Goal: Information Seeking & Learning: Learn about a topic

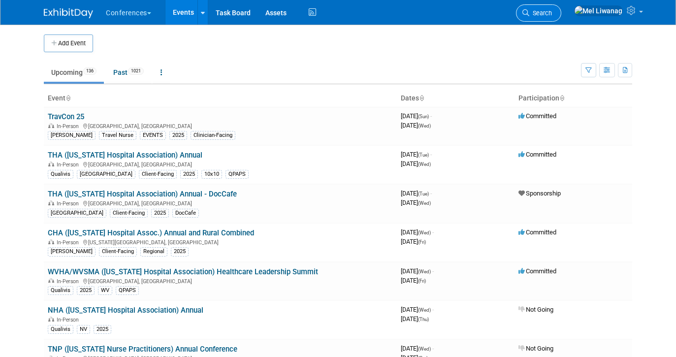
click at [561, 7] on link "Search" at bounding box center [538, 12] width 45 height 17
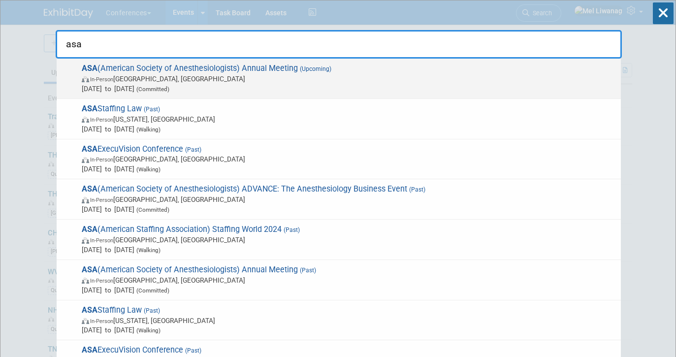
type input "asa"
click at [297, 77] on span "In-Person San Antonio, TX" at bounding box center [349, 79] width 534 height 10
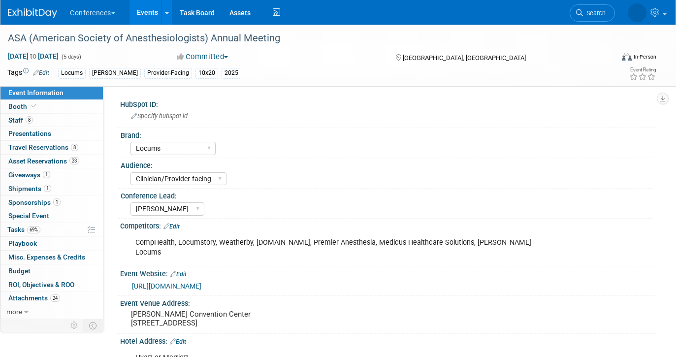
select select "Locums"
select select "Clinician/Provider-facing"
select select "[PERSON_NAME]"
click at [41, 234] on link "69% Tasks 69%" at bounding box center [51, 229] width 102 height 13
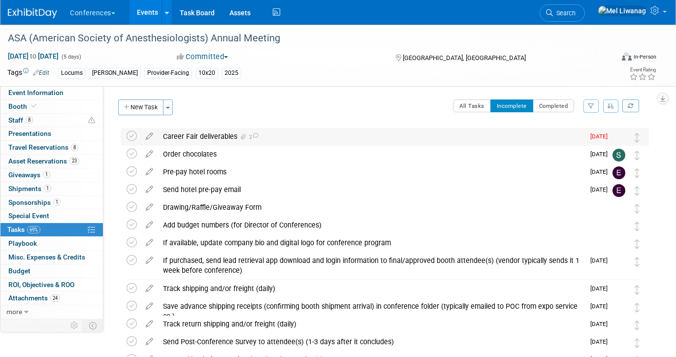
click at [238, 135] on span at bounding box center [241, 136] width 8 height 7
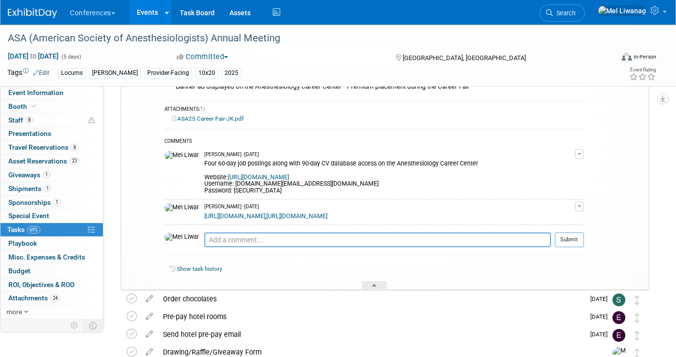
scroll to position [120, 0]
click at [214, 238] on textarea at bounding box center [377, 239] width 347 height 15
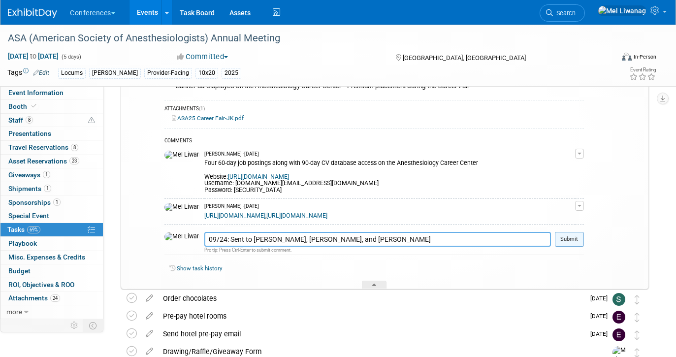
type textarea "09/24: Sent to Samantha Couture, Jan Kliec, and Danilo Aniban"
click at [577, 238] on button "Submit" at bounding box center [569, 239] width 29 height 15
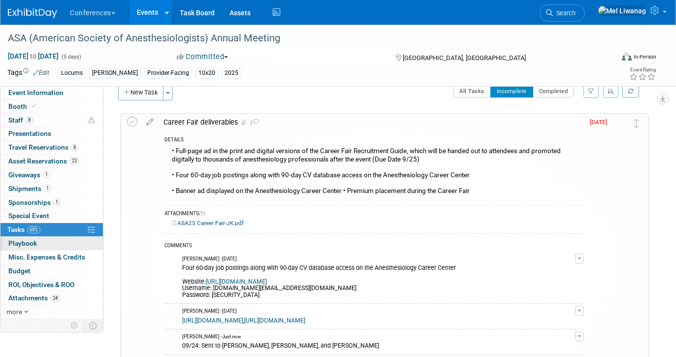
scroll to position [3, 0]
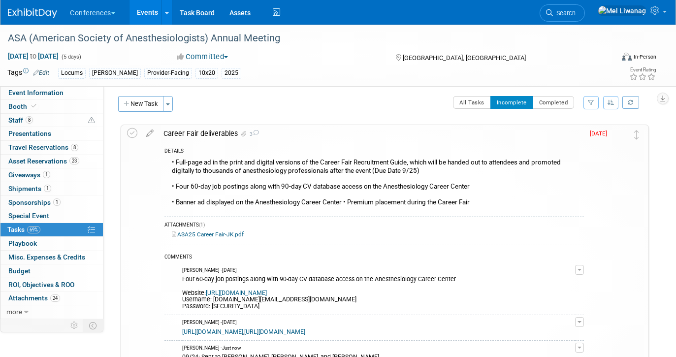
click at [340, 133] on div "Career Fair deliverables 3" at bounding box center [371, 133] width 425 height 17
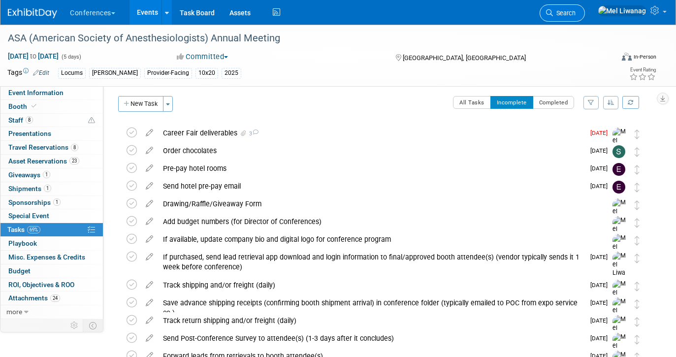
click at [576, 12] on span "Search" at bounding box center [564, 12] width 23 height 7
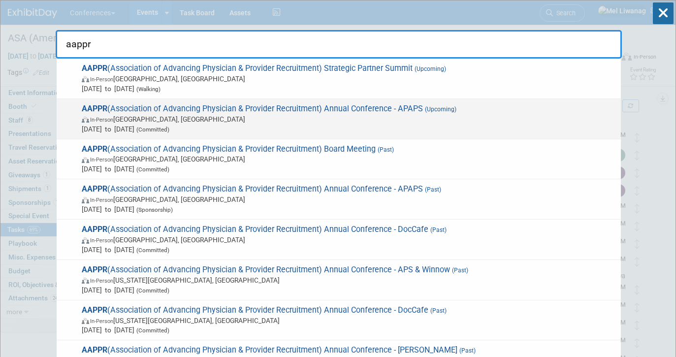
type input "aappr"
click at [520, 108] on span "AAPPR (Association of Advancing Physician & Provider Recruitment) Annual Confer…" at bounding box center [347, 119] width 537 height 30
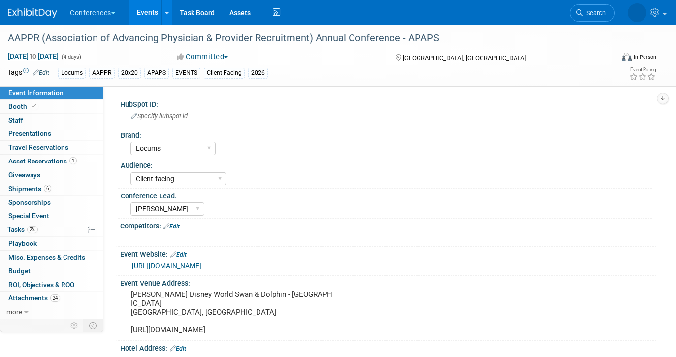
select select "Locums"
select select "Client-facing"
select select "[PERSON_NAME]"
click at [576, 12] on span "Search" at bounding box center [564, 12] width 23 height 7
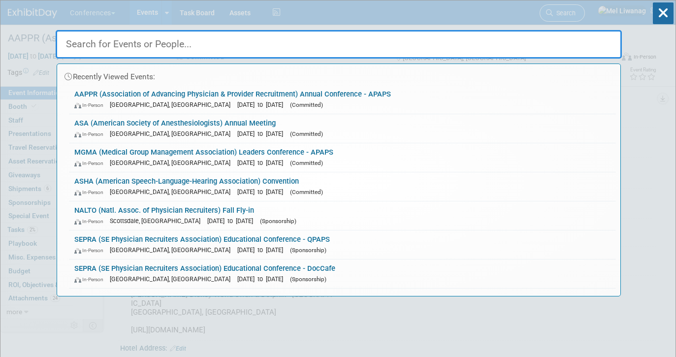
type input "a"
click at [661, 20] on icon at bounding box center [663, 13] width 21 height 22
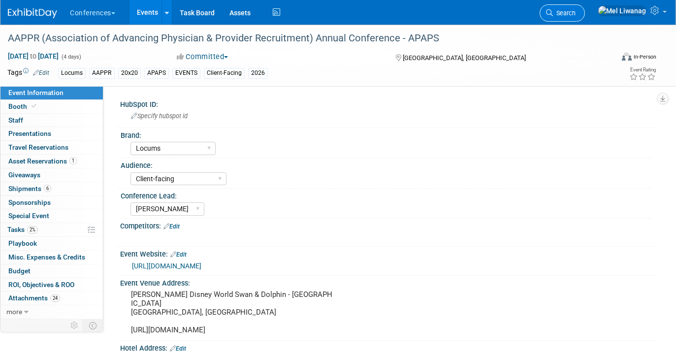
click at [576, 12] on span "Search" at bounding box center [564, 12] width 23 height 7
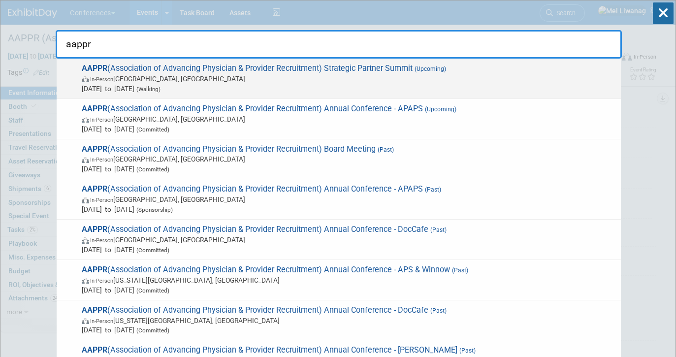
type input "aappr"
click at [418, 70] on span "(Upcoming)" at bounding box center [429, 68] width 33 height 7
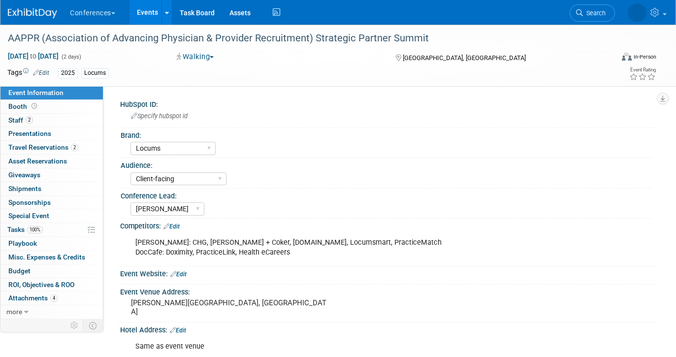
select select "Locums"
select select "Client-facing"
select select "[PERSON_NAME]"
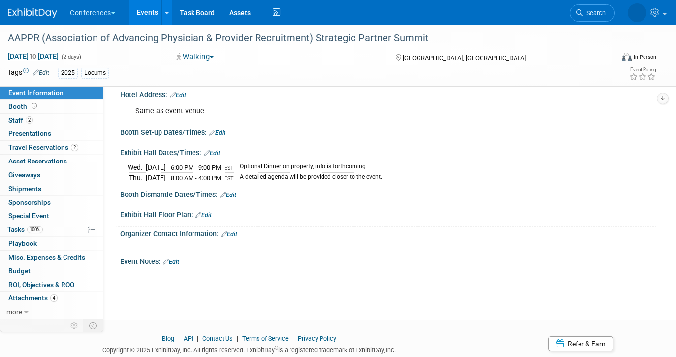
scroll to position [230, 0]
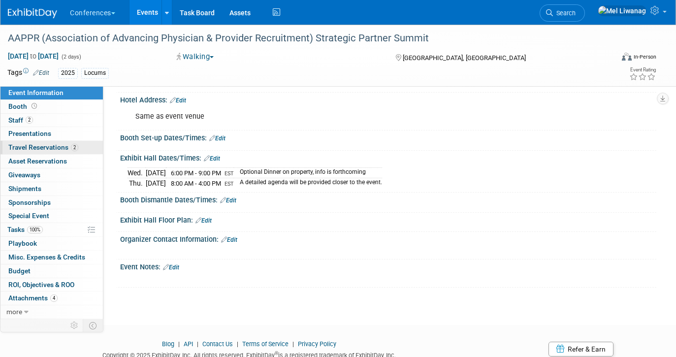
click at [47, 144] on span "Travel Reservations 2" at bounding box center [43, 147] width 70 height 8
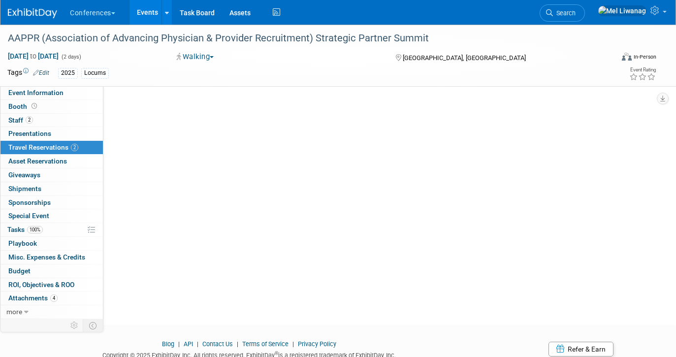
scroll to position [0, 0]
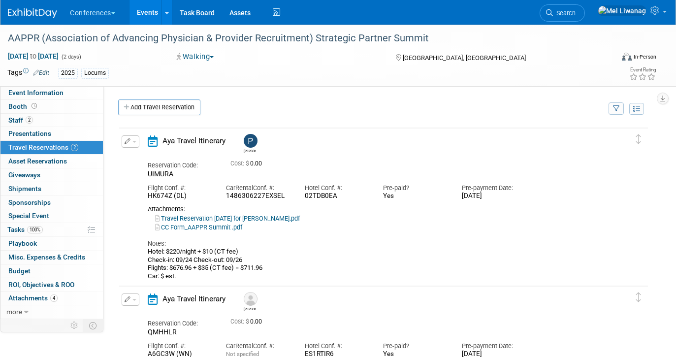
click at [249, 221] on link "Travel Reservation September 24 for PATRICK HINKLE.pdf" at bounding box center [227, 218] width 145 height 7
click at [576, 13] on span "Search" at bounding box center [564, 12] width 23 height 7
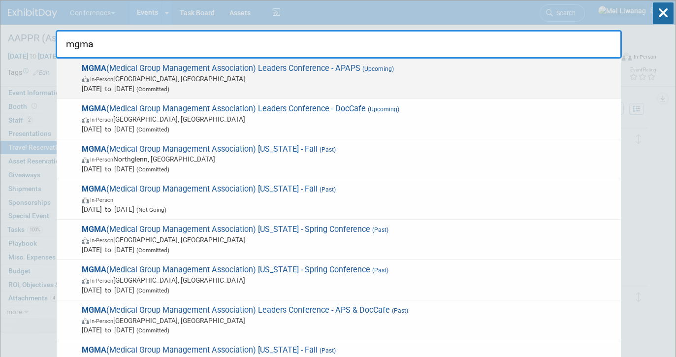
type input "mgma"
click at [526, 62] on div "MGMA (Medical Group Management Association) Leaders Conference - APAPS (Upcomin…" at bounding box center [339, 79] width 564 height 40
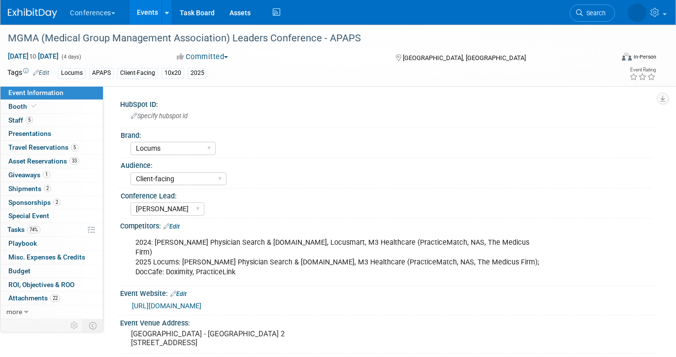
select select "Locums"
select select "Client-facing"
select select "[PERSON_NAME]"
click at [69, 144] on span "Travel Reservations 5" at bounding box center [43, 147] width 70 height 8
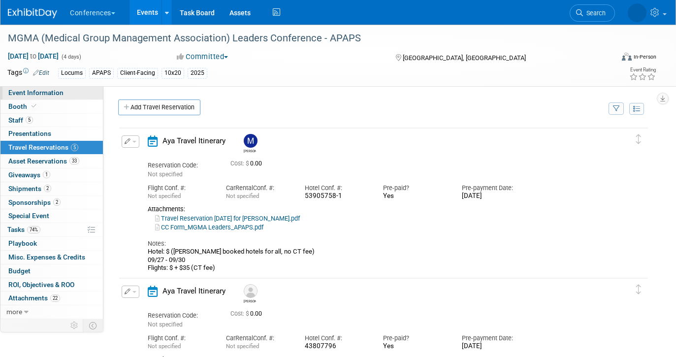
click at [58, 98] on link "Event Information" at bounding box center [51, 92] width 102 height 13
select select "Locums"
select select "Client-facing"
select select "[PERSON_NAME]"
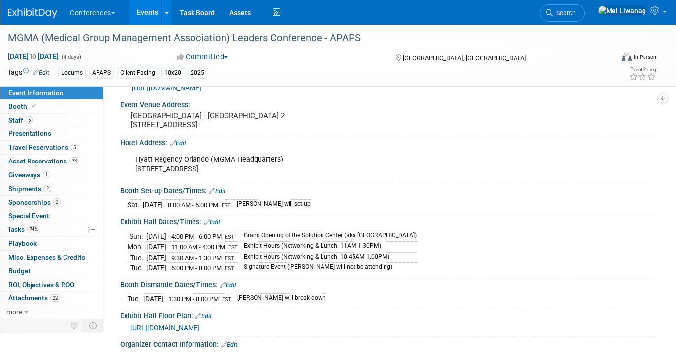
scroll to position [219, 0]
click at [65, 149] on span "Travel Reservations 5" at bounding box center [43, 147] width 70 height 8
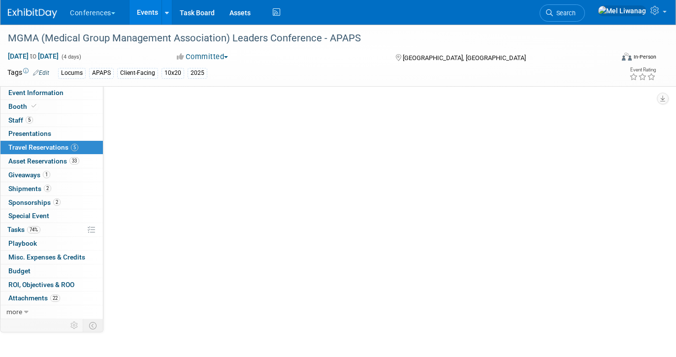
click at [65, 149] on span "Travel Reservations 5" at bounding box center [43, 147] width 70 height 8
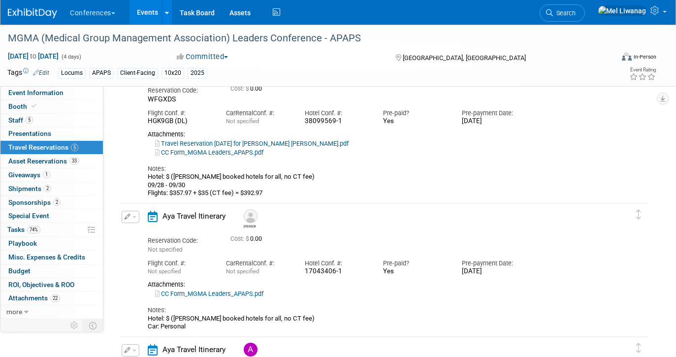
scroll to position [361, 0]
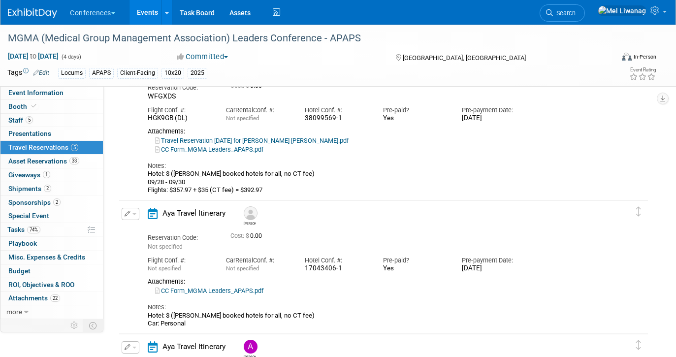
click at [270, 144] on link "Travel Reservation [DATE] for [PERSON_NAME] [PERSON_NAME].pdf" at bounding box center [252, 140] width 194 height 7
click at [68, 91] on link "Event Information" at bounding box center [51, 92] width 102 height 13
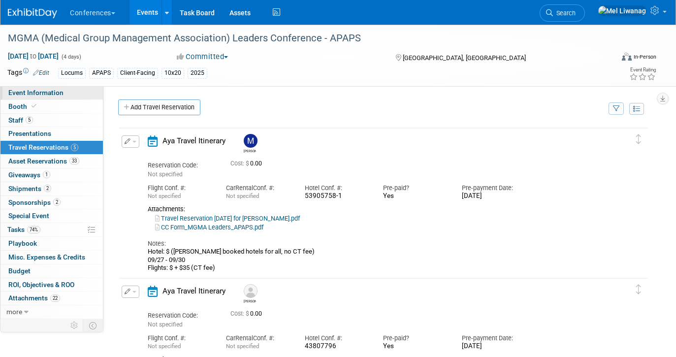
select select "Locums"
select select "Client-facing"
select select "[PERSON_NAME]"
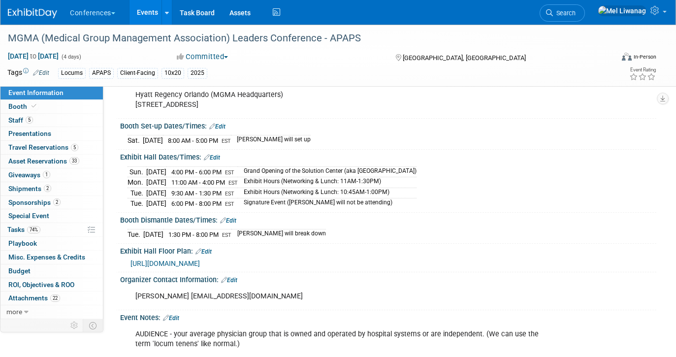
scroll to position [282, 0]
click at [56, 155] on link "33 Asset Reservations 33" at bounding box center [51, 161] width 102 height 13
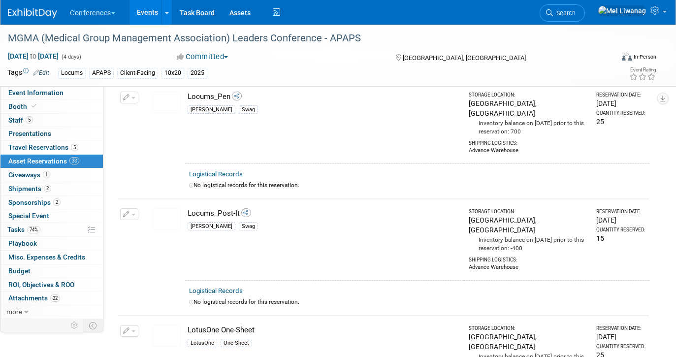
scroll to position [2143, 0]
click at [53, 207] on link "2 Sponsorships 2" at bounding box center [51, 202] width 102 height 13
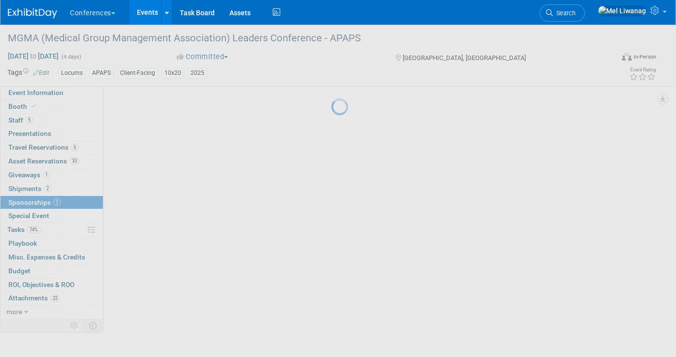
scroll to position [0, 0]
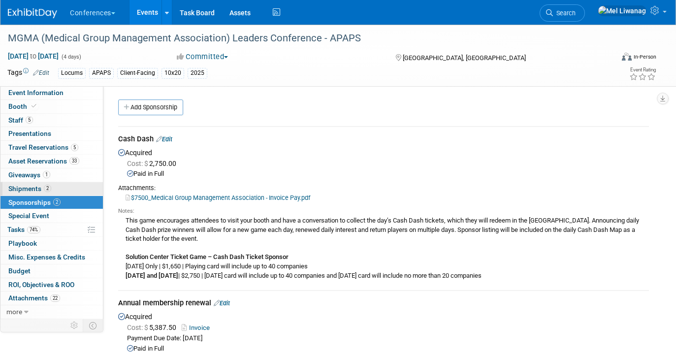
click at [50, 191] on span "Shipments 2" at bounding box center [29, 189] width 43 height 8
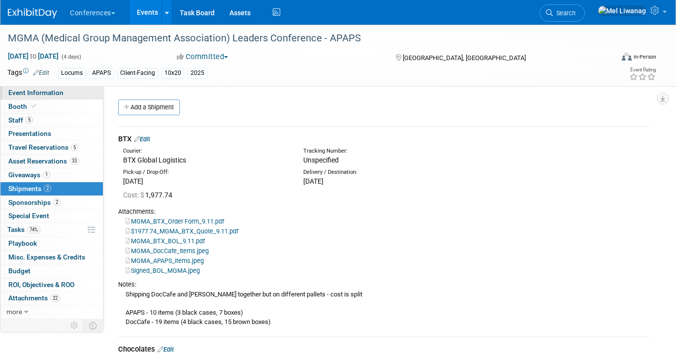
click at [57, 94] on span "Event Information" at bounding box center [35, 93] width 55 height 8
select select "Locums"
select select "Client-facing"
select select "[PERSON_NAME]"
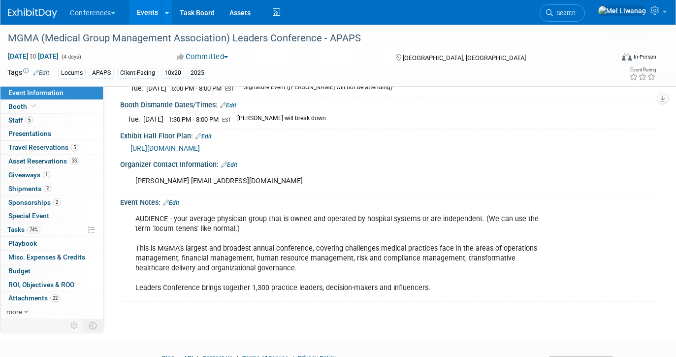
scroll to position [396, 0]
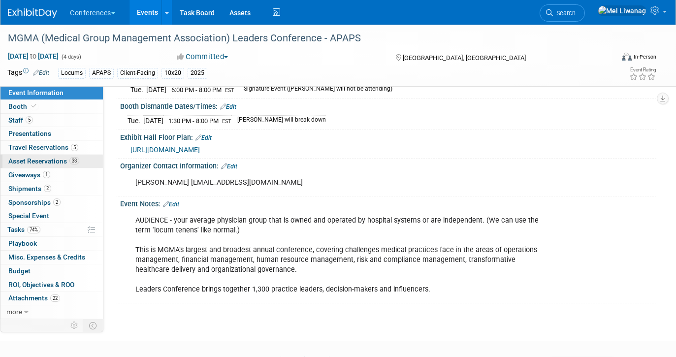
click at [72, 159] on span "33" at bounding box center [74, 160] width 10 height 7
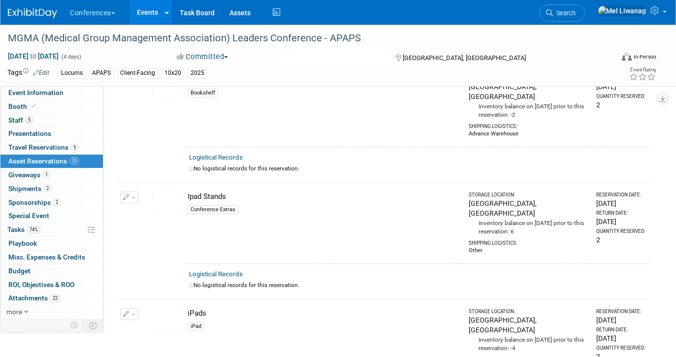
scroll to position [1694, 0]
click at [64, 148] on span "Travel Reservations 5" at bounding box center [43, 147] width 70 height 8
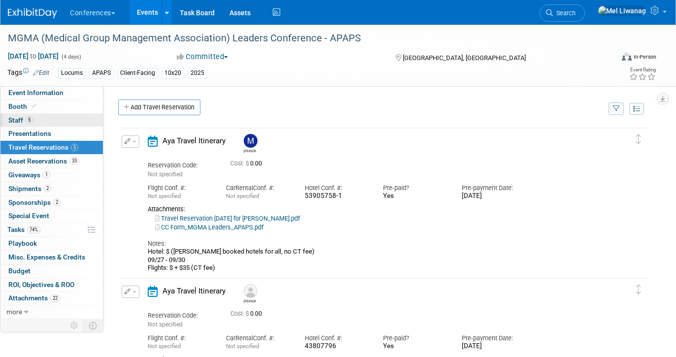
click at [65, 115] on link "5 Staff 5" at bounding box center [51, 120] width 102 height 13
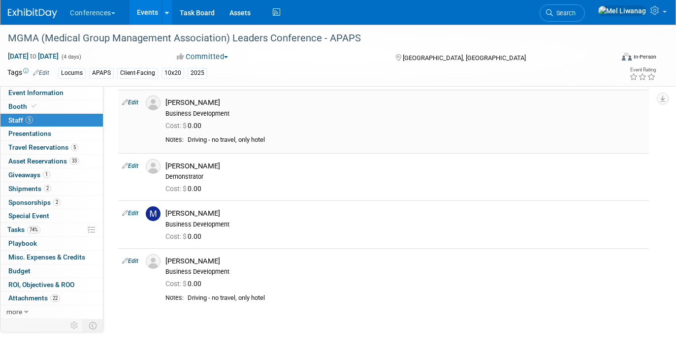
scroll to position [100, 0]
